Goal: Task Accomplishment & Management: Use online tool/utility

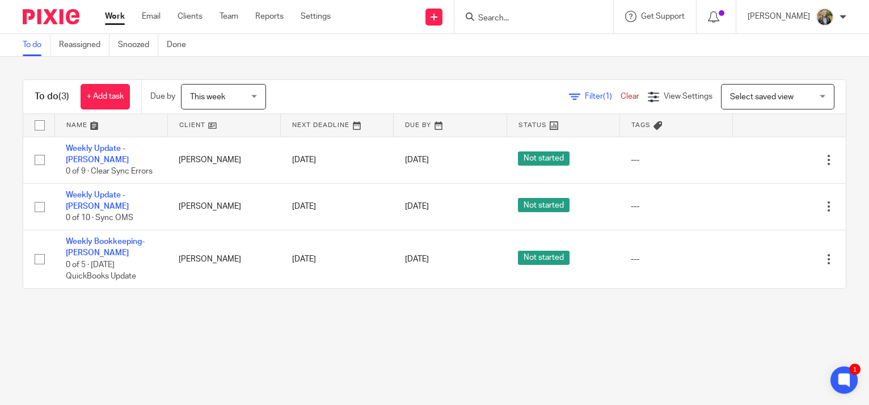
click at [803, 321] on main "To do Reassigned Snoozed Done To do (3) + Add task Due by This week This week T…" at bounding box center [434, 202] width 869 height 405
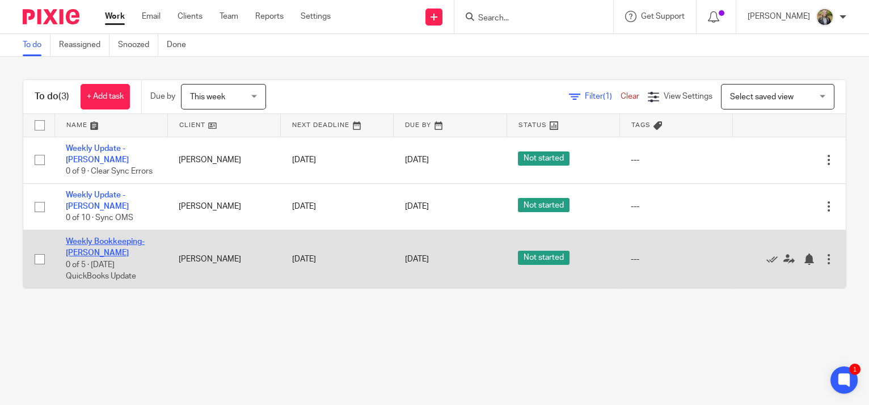
click at [103, 238] on link "Weekly Bookkeeping- [PERSON_NAME]" at bounding box center [105, 247] width 79 height 19
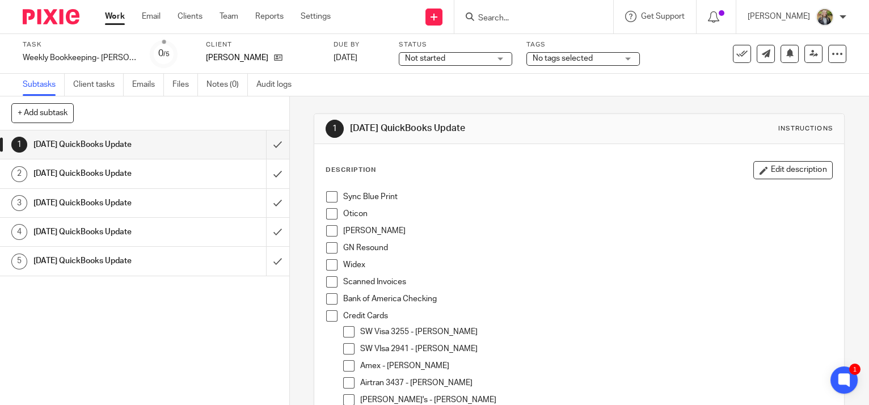
click at [327, 193] on span at bounding box center [331, 196] width 11 height 11
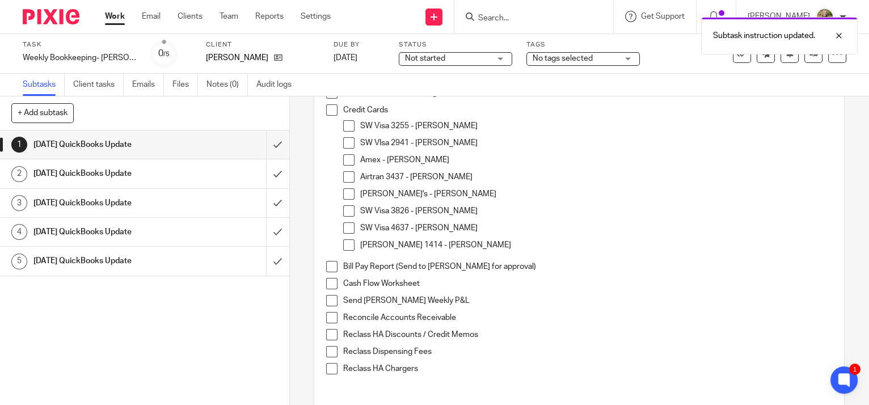
scroll to position [257, 0]
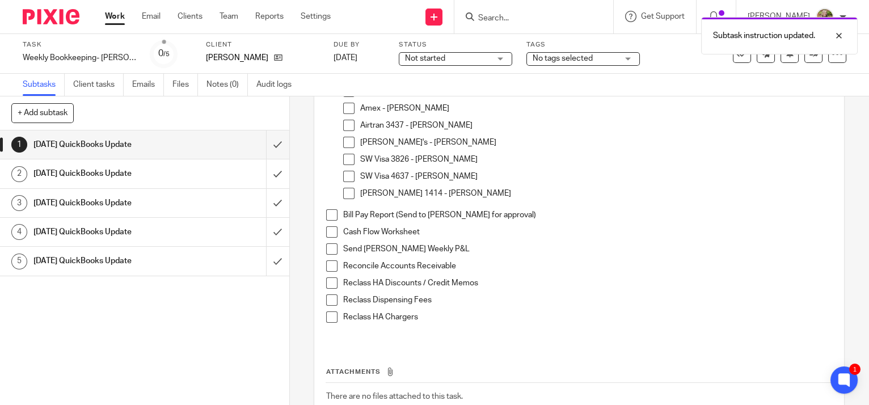
click at [331, 265] on span at bounding box center [331, 265] width 11 height 11
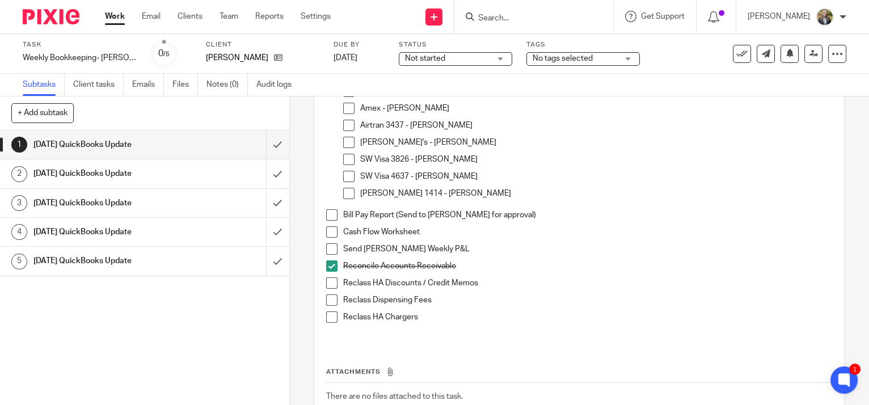
scroll to position [0, 0]
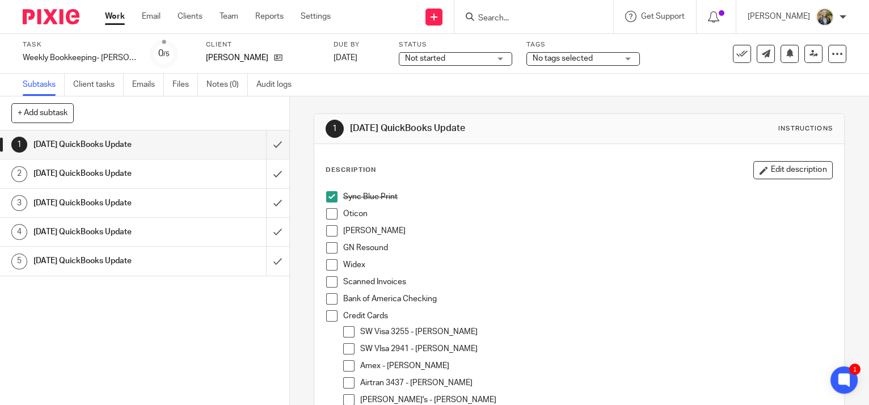
click at [326, 218] on span at bounding box center [331, 213] width 11 height 11
click at [333, 230] on span at bounding box center [331, 230] width 11 height 11
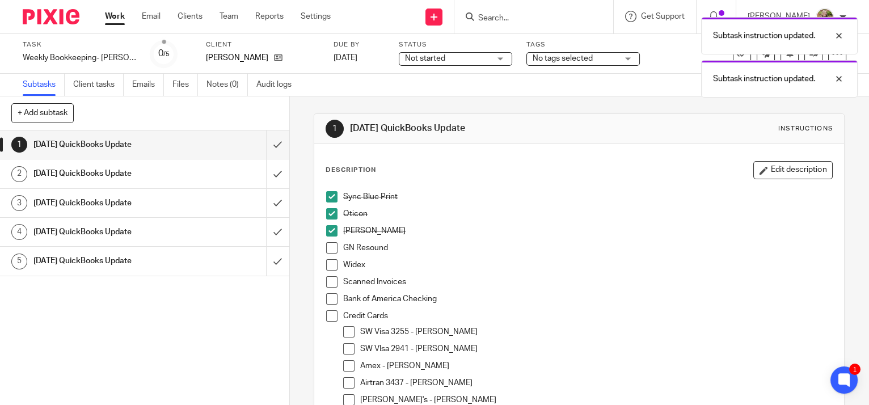
click at [331, 252] on span at bounding box center [331, 247] width 11 height 11
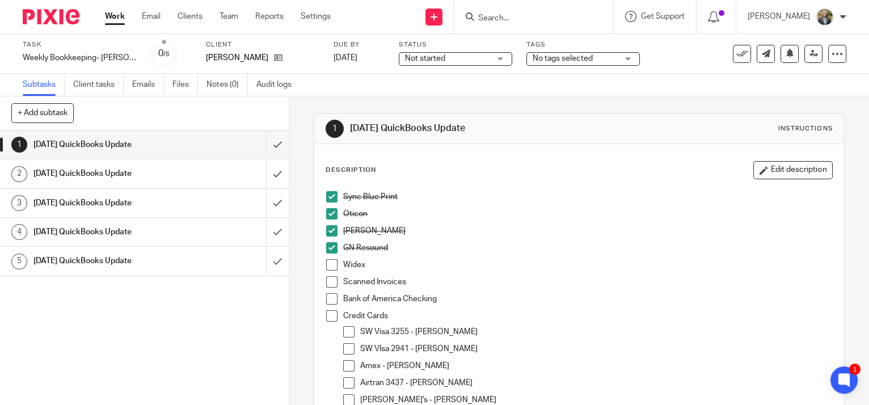
click at [331, 267] on span at bounding box center [331, 264] width 11 height 11
click at [806, 321] on div "Credit Cards SW Visa 3255 - Tim SW VIsa 2941 - Kate Amex - Julie Airtran 3437 -…" at bounding box center [587, 388] width 489 height 156
click at [788, 286] on p "Scanned Invoices" at bounding box center [587, 281] width 489 height 11
click at [326, 279] on span at bounding box center [331, 281] width 11 height 11
click at [327, 301] on span at bounding box center [331, 298] width 11 height 11
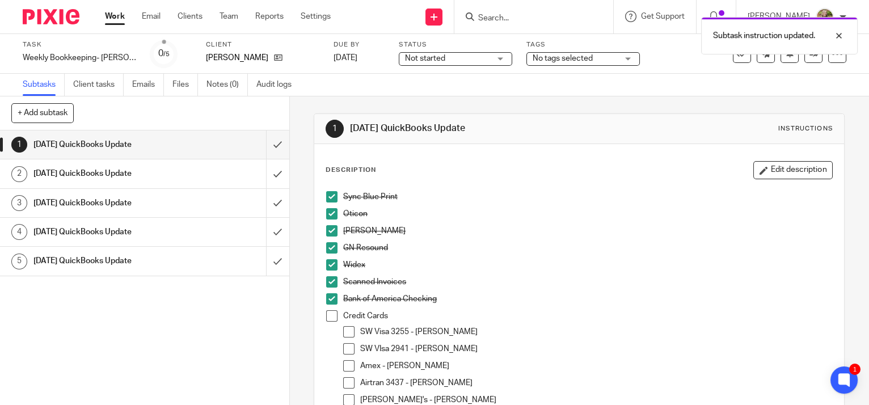
click at [327, 316] on span at bounding box center [331, 315] width 11 height 11
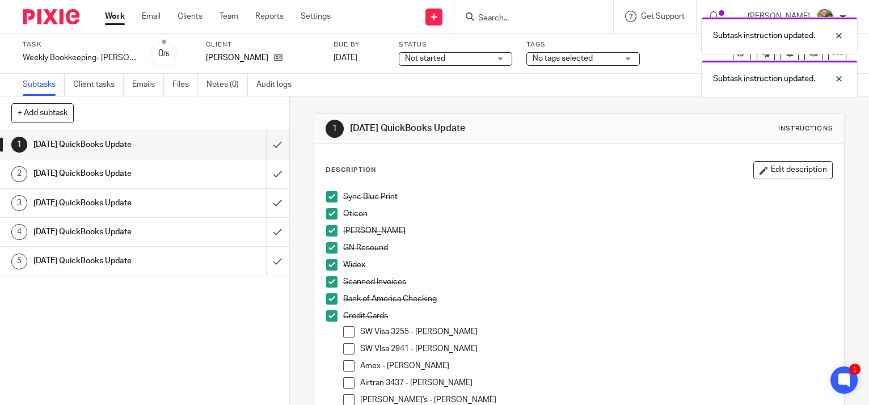
scroll to position [206, 0]
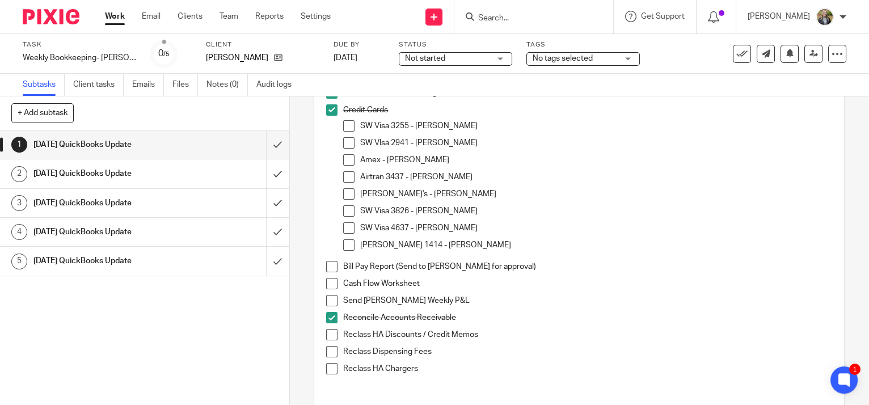
click at [329, 270] on span at bounding box center [331, 266] width 11 height 11
click at [328, 284] on span at bounding box center [331, 283] width 11 height 11
click at [332, 297] on span at bounding box center [331, 300] width 11 height 11
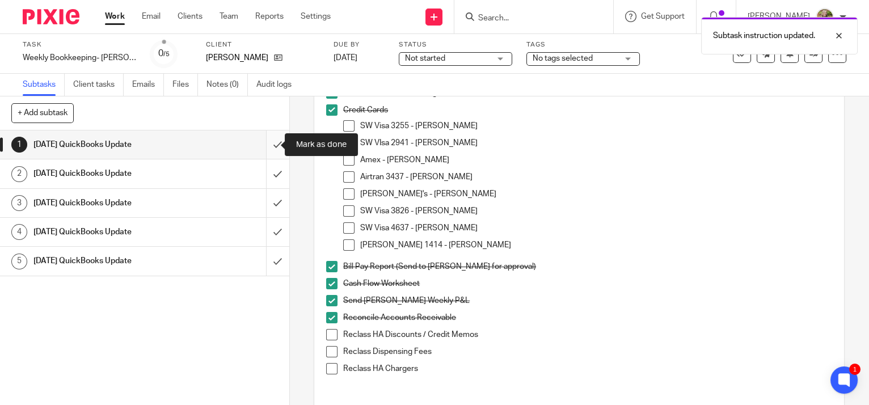
click at [265, 146] on input "submit" at bounding box center [144, 144] width 289 height 28
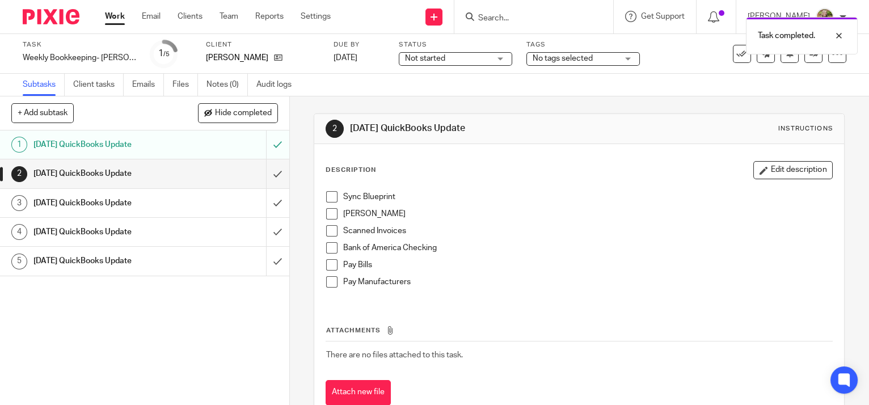
click at [117, 11] on link "Work" at bounding box center [115, 16] width 20 height 11
